Goal: Obtain resource: Download file/media

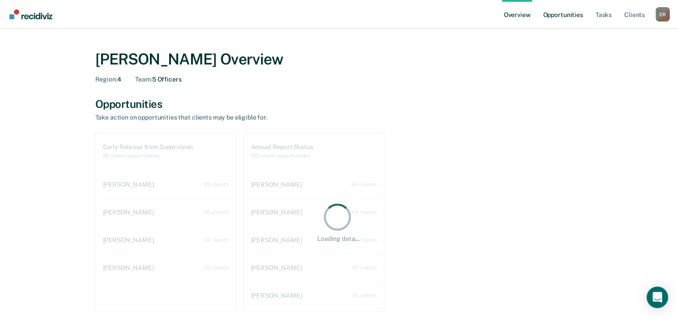
click at [565, 17] on link "Opportunities" at bounding box center [562, 14] width 43 height 29
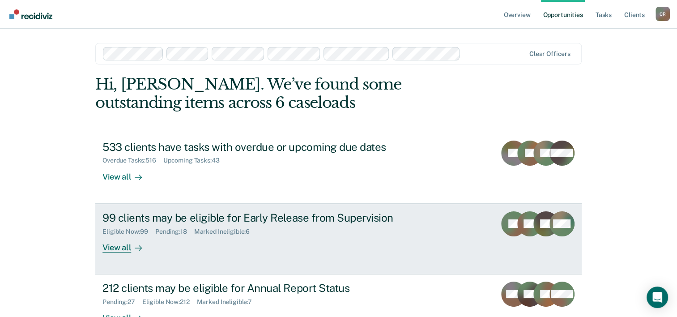
click at [125, 247] on div "View all" at bounding box center [128, 243] width 50 height 17
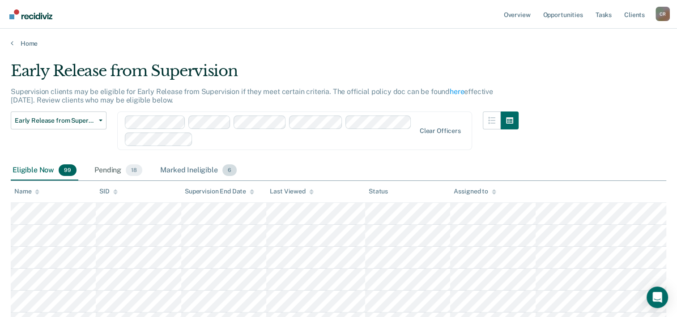
click at [181, 164] on div "Marked Ineligible 6" at bounding box center [199, 171] width 80 height 20
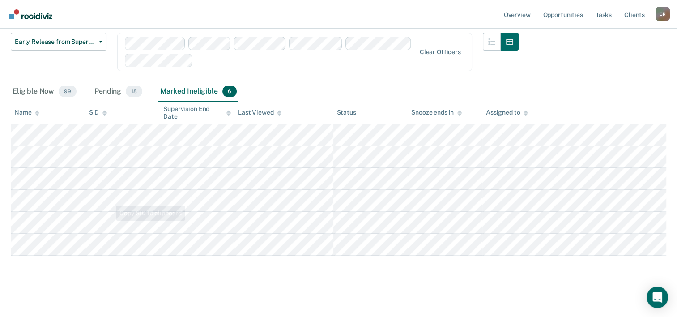
scroll to position [81, 0]
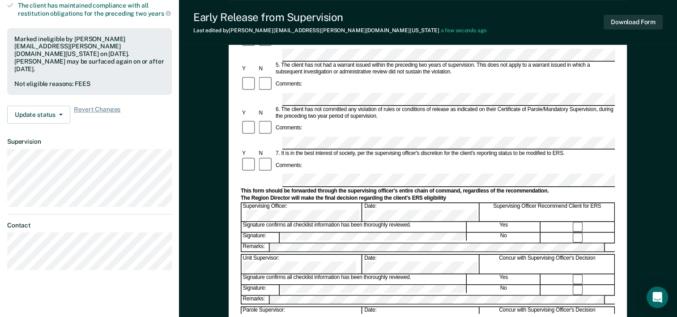
scroll to position [269, 0]
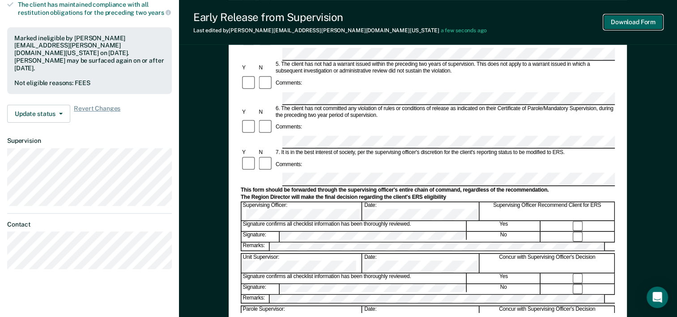
click at [621, 24] on button "Download Form" at bounding box center [633, 22] width 59 height 15
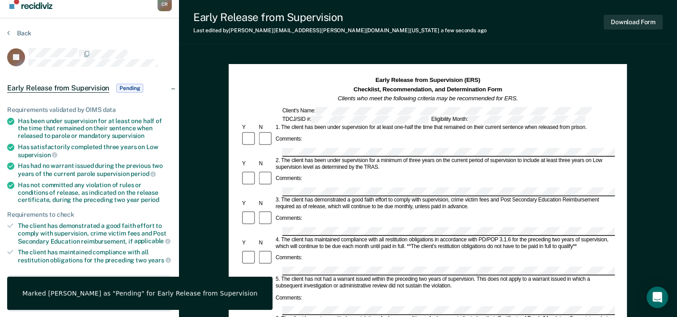
scroll to position [0, 0]
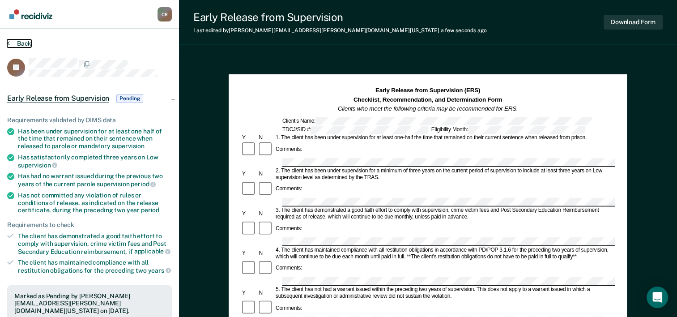
click at [24, 43] on button "Back" at bounding box center [19, 43] width 24 height 8
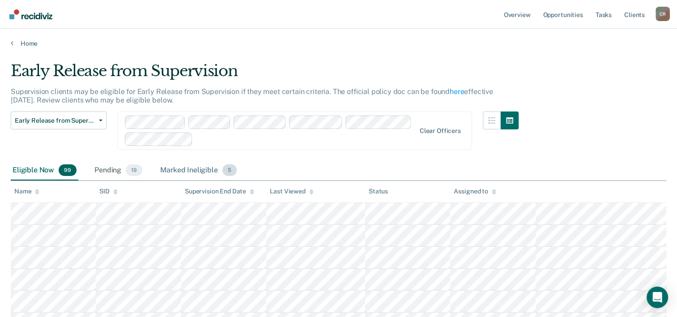
click at [206, 172] on div "Marked Ineligible 5" at bounding box center [199, 171] width 80 height 20
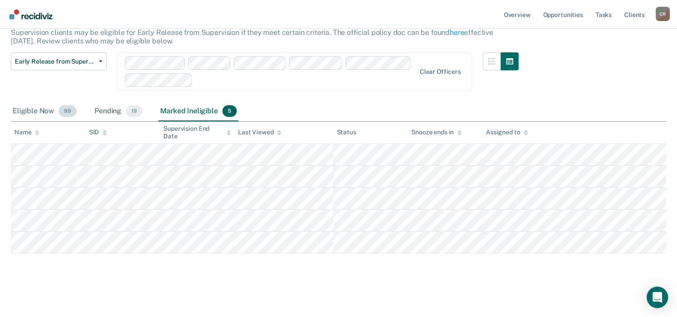
scroll to position [14, 0]
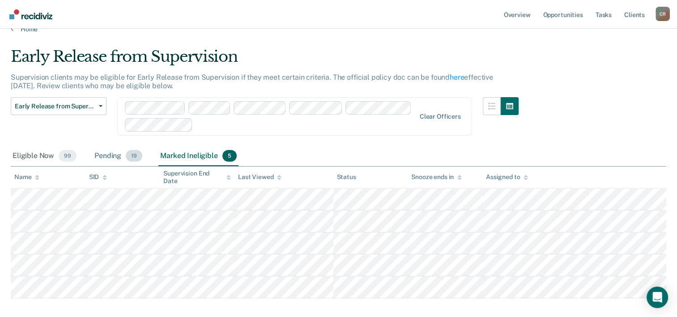
click at [115, 160] on div "Pending 19" at bounding box center [118, 156] width 51 height 20
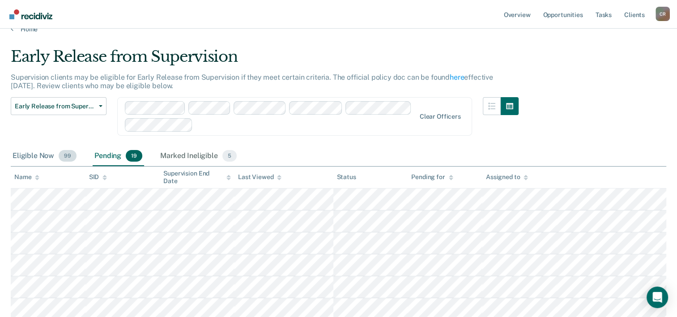
click at [59, 154] on span "99" at bounding box center [68, 156] width 18 height 12
